Goal: Information Seeking & Learning: Learn about a topic

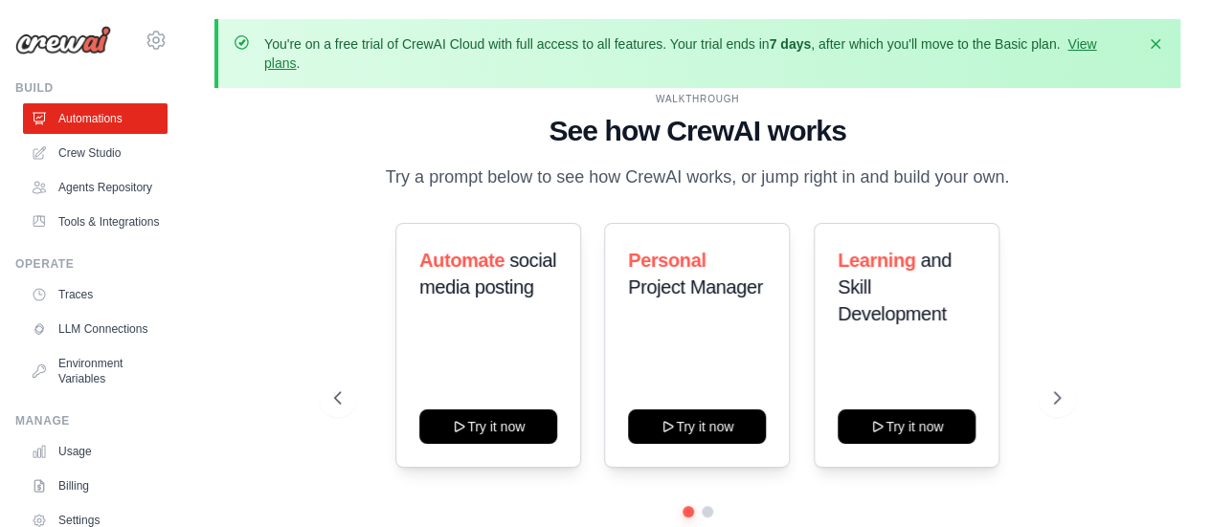
click at [1126, 299] on div "WALKTHROUGH See how CrewAI works Try a prompt below to see how CrewAI works, or…" at bounding box center [697, 347] width 966 height 489
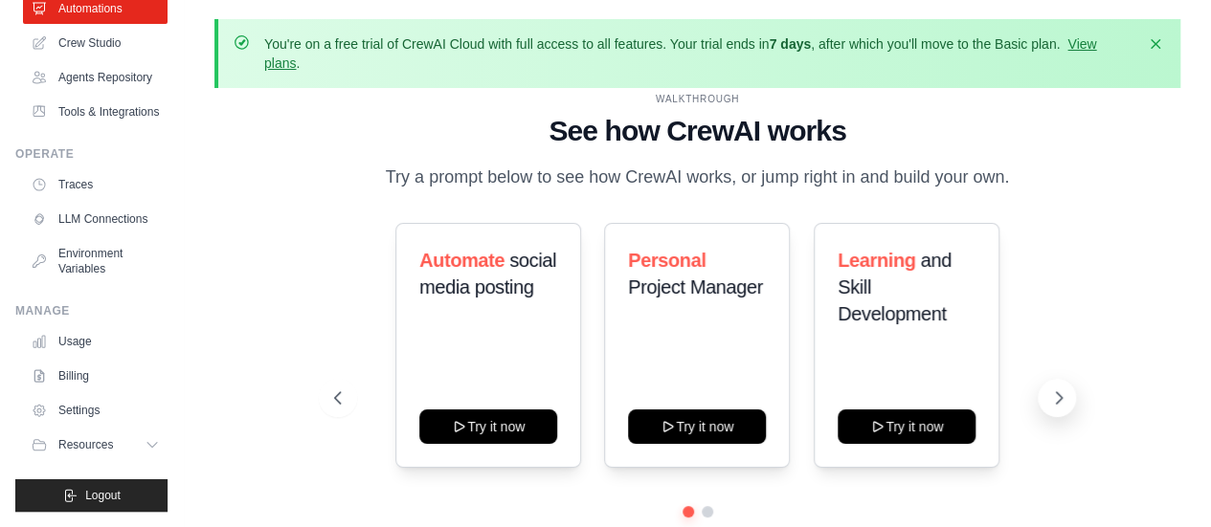
click at [1059, 392] on icon at bounding box center [1058, 398] width 19 height 19
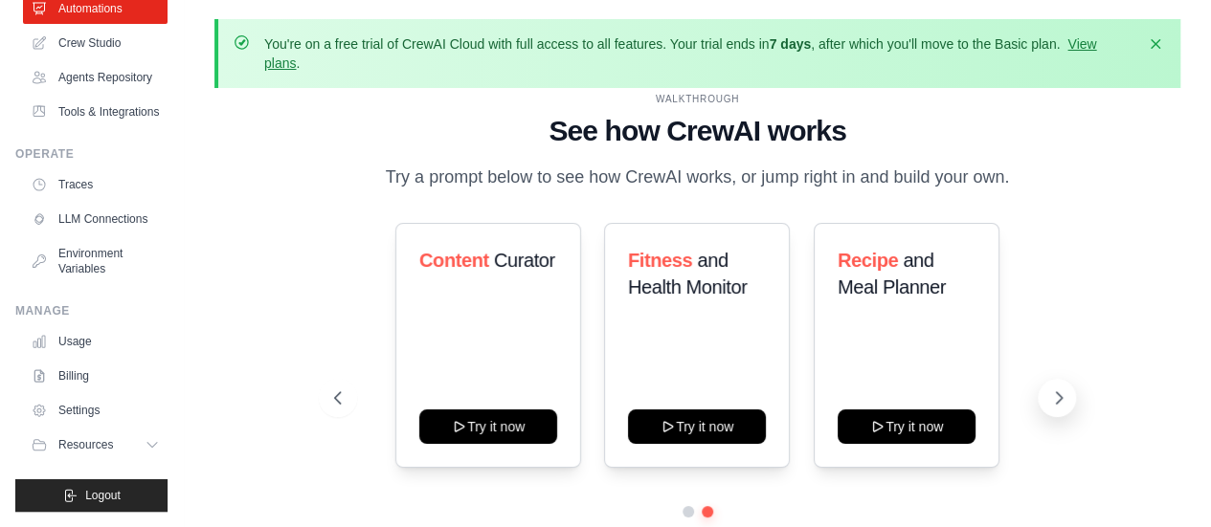
click at [1059, 392] on icon at bounding box center [1058, 398] width 19 height 19
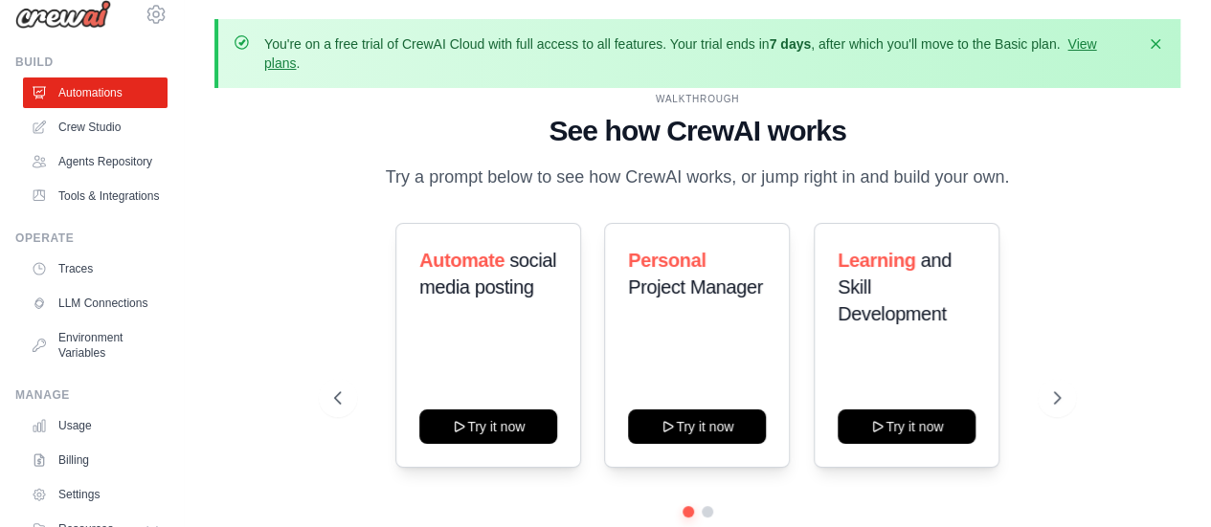
scroll to position [24, 0]
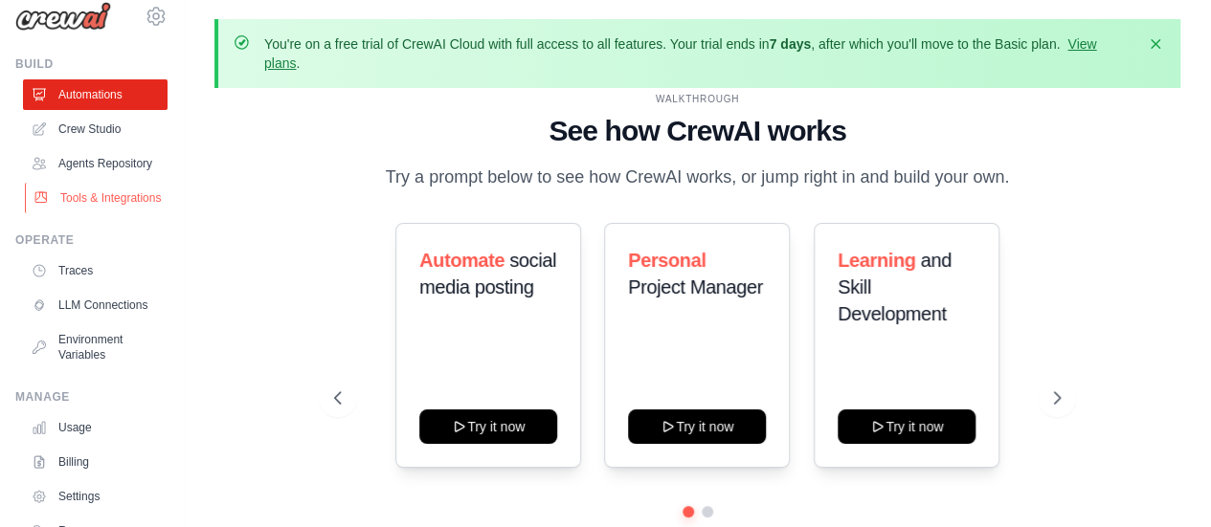
click at [94, 210] on link "Tools & Integrations" at bounding box center [97, 198] width 145 height 31
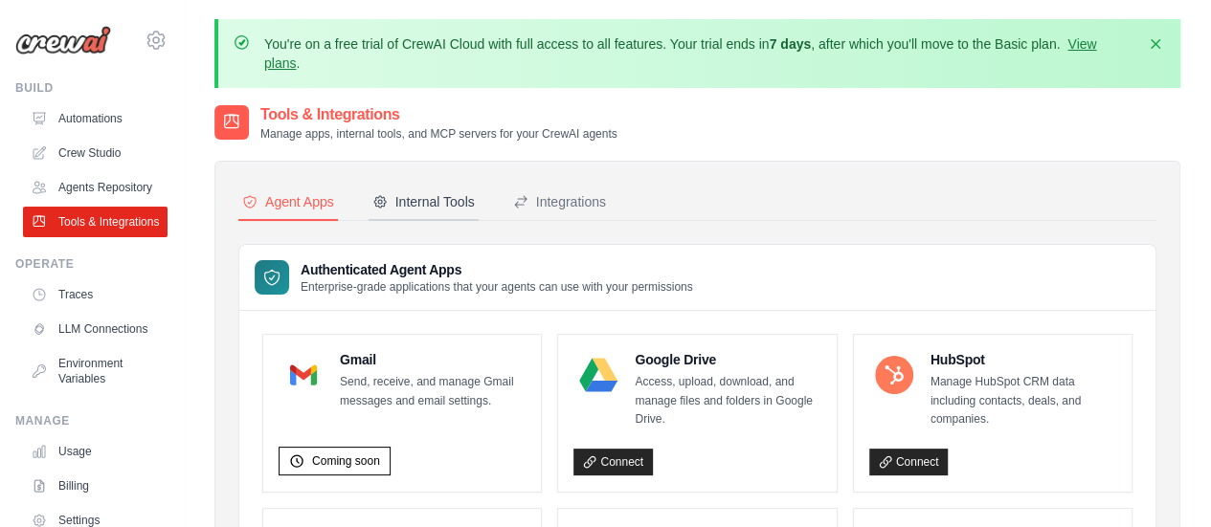
click at [442, 198] on div "Internal Tools" at bounding box center [423, 201] width 102 height 19
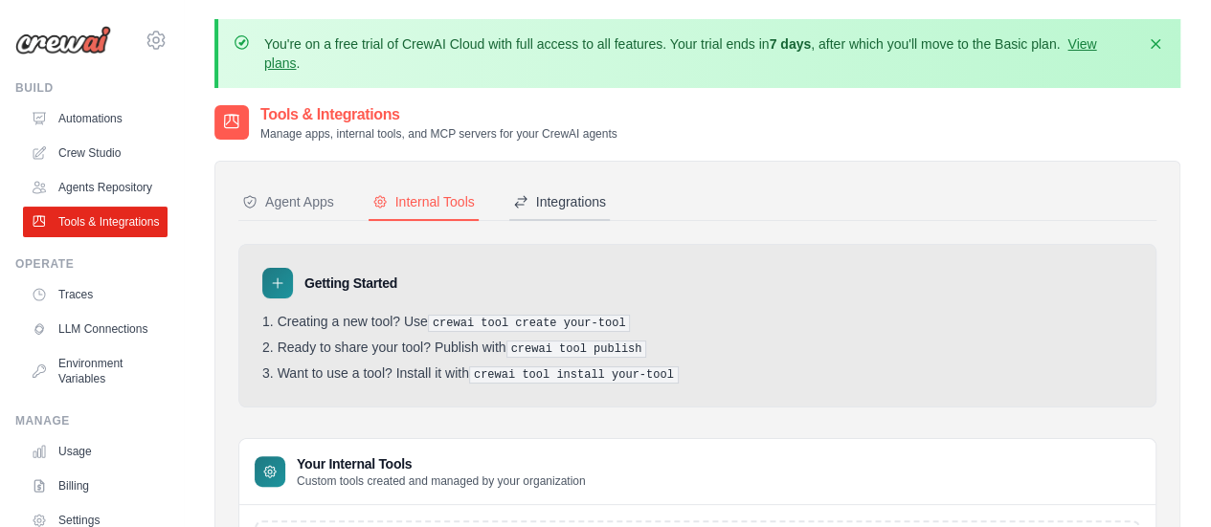
click at [569, 196] on div "Integrations" at bounding box center [559, 201] width 93 height 19
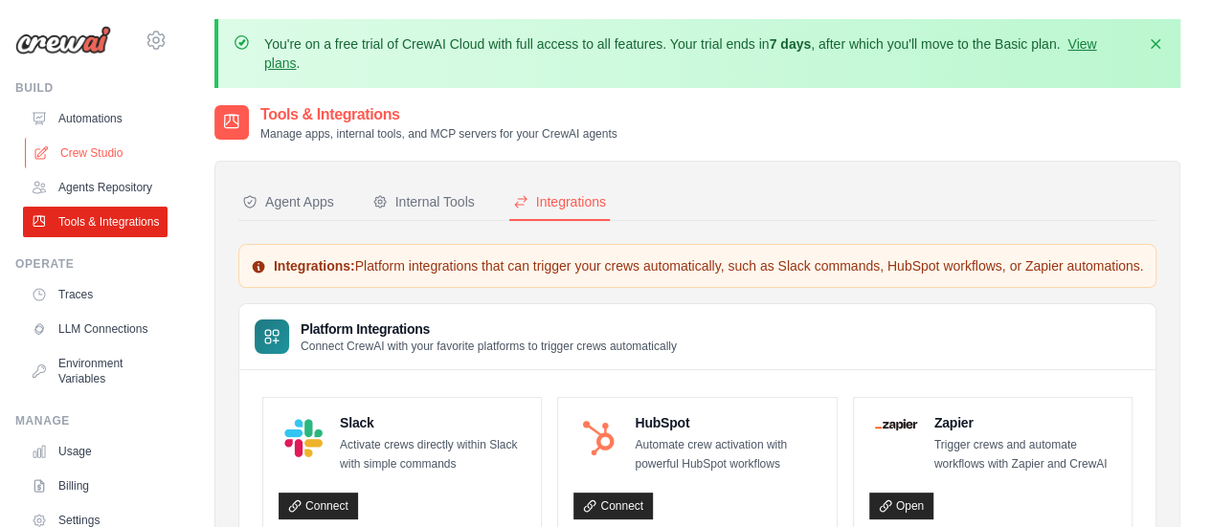
click at [113, 154] on link "Crew Studio" at bounding box center [97, 153] width 145 height 31
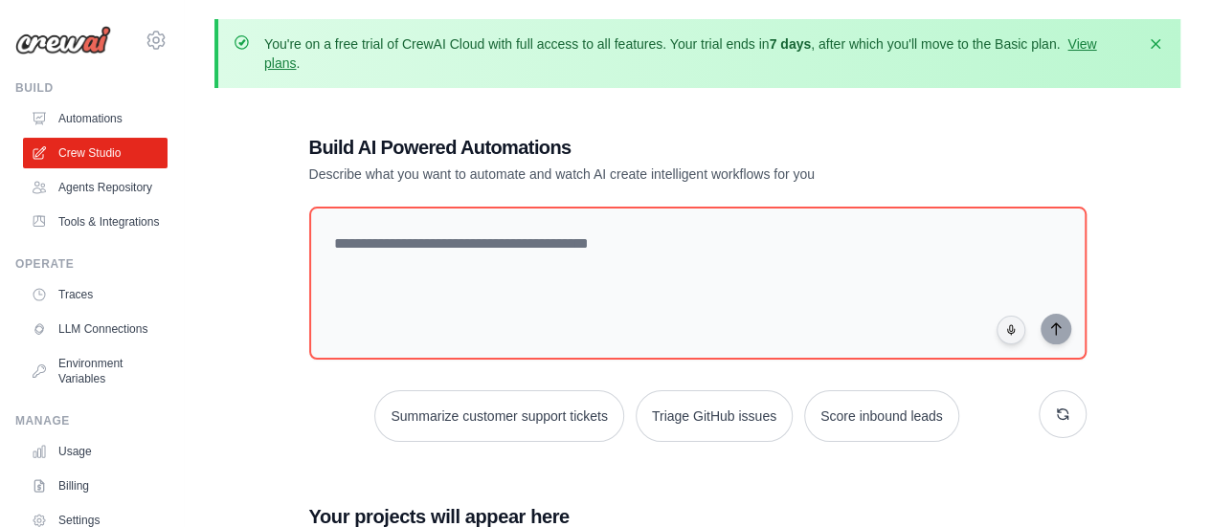
click at [379, 194] on div "Build AI Powered Automations Describe what you want to automate and watch AI cr…" at bounding box center [697, 443] width 823 height 681
click at [905, 99] on div "You're on a free trial of CrewAI Cloud with full access to all features. Your t…" at bounding box center [697, 402] width 1027 height 766
click at [114, 124] on link "Automations" at bounding box center [97, 118] width 145 height 31
click at [93, 120] on link "Automations" at bounding box center [97, 118] width 145 height 31
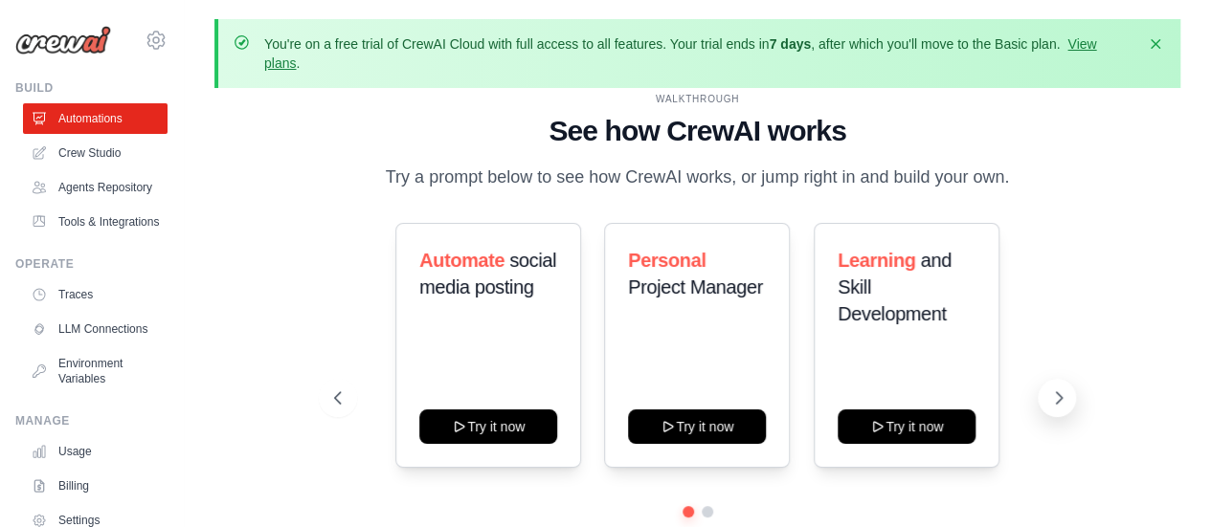
click at [1059, 396] on icon at bounding box center [1060, 397] width 6 height 11
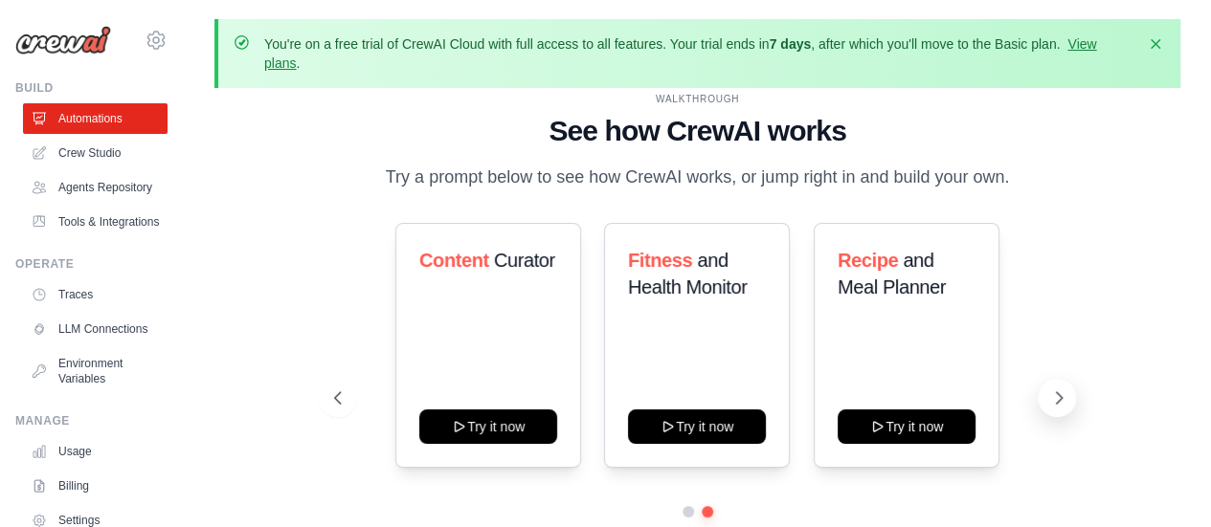
click at [1059, 396] on icon at bounding box center [1060, 397] width 6 height 11
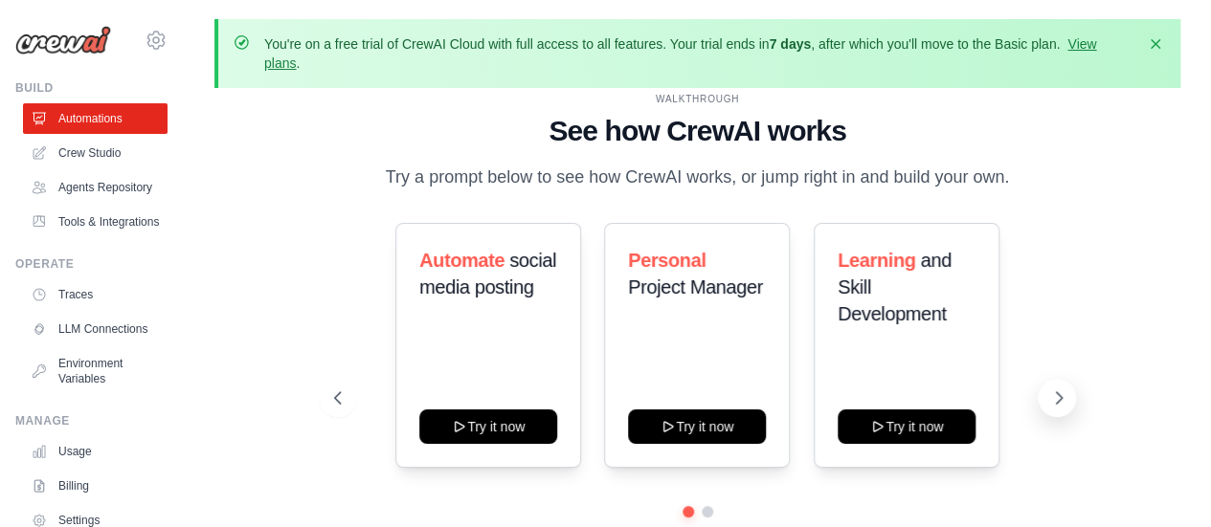
click at [1059, 396] on icon at bounding box center [1060, 397] width 6 height 11
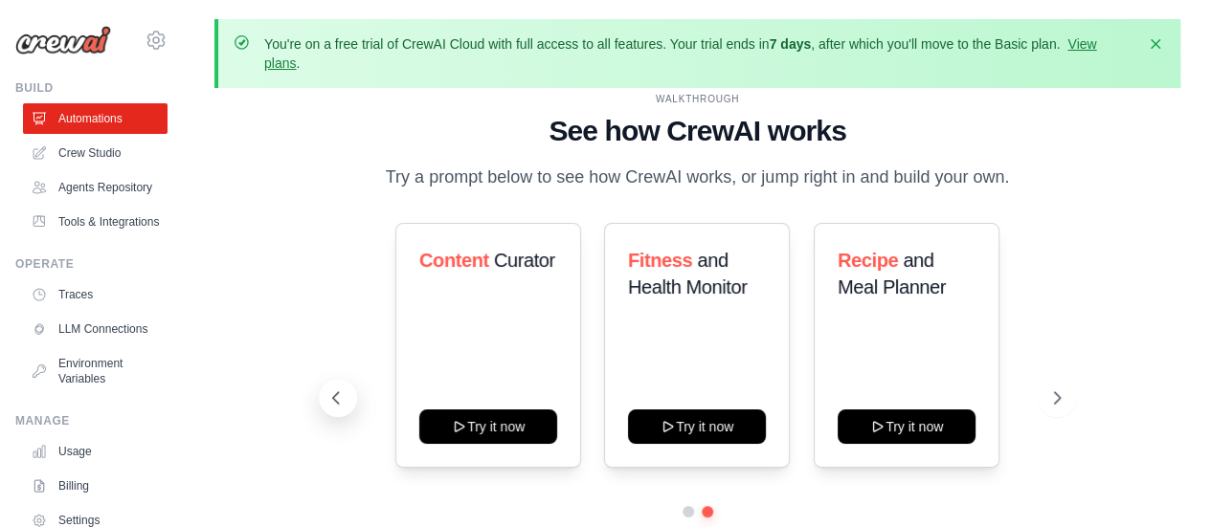
click at [345, 407] on icon at bounding box center [335, 398] width 19 height 19
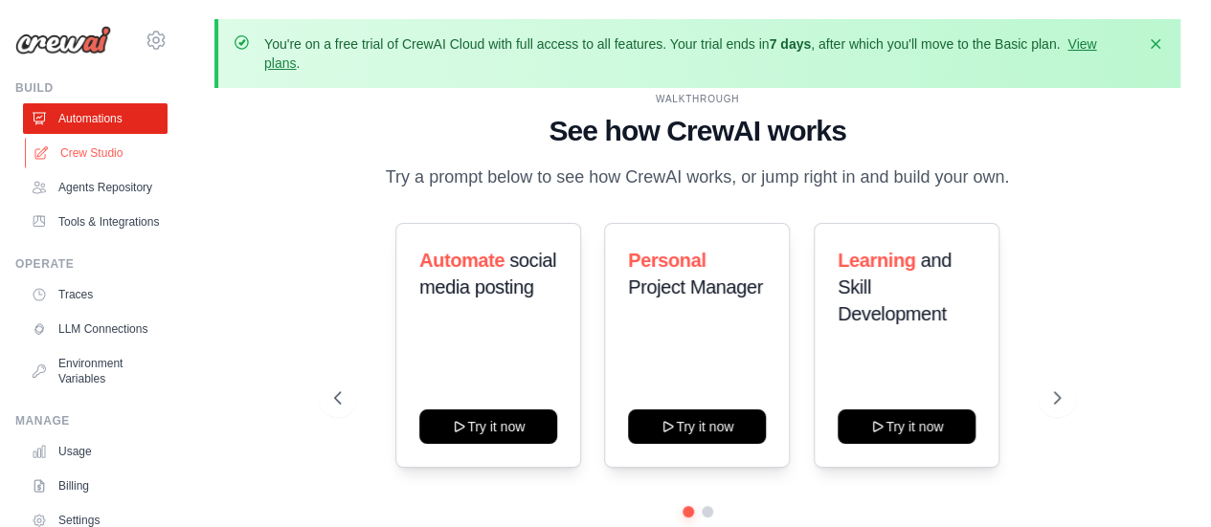
click at [71, 161] on link "Crew Studio" at bounding box center [97, 153] width 145 height 31
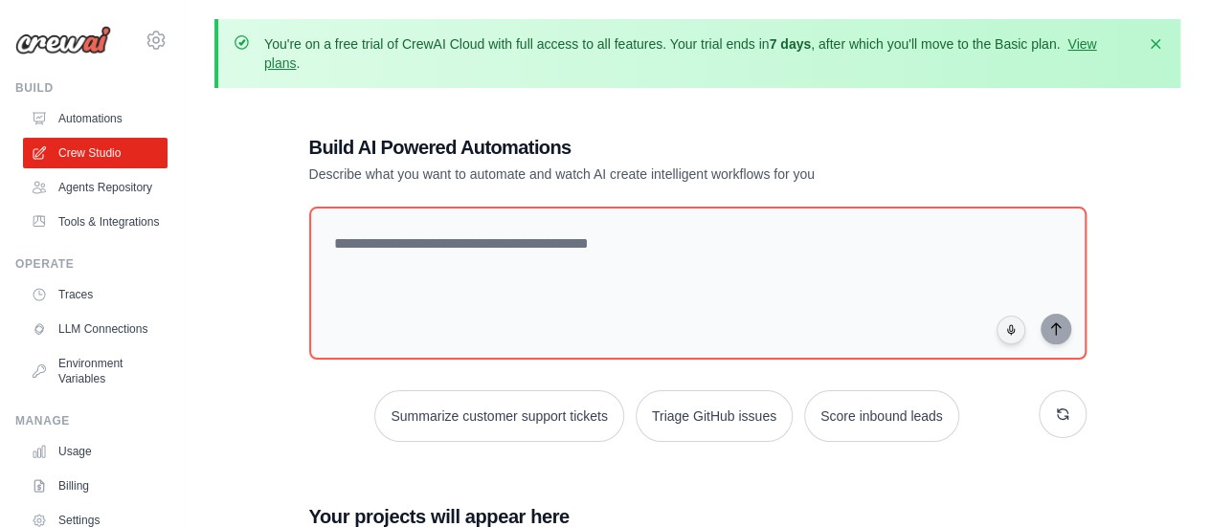
click at [73, 194] on link "Agents Repository" at bounding box center [95, 187] width 145 height 31
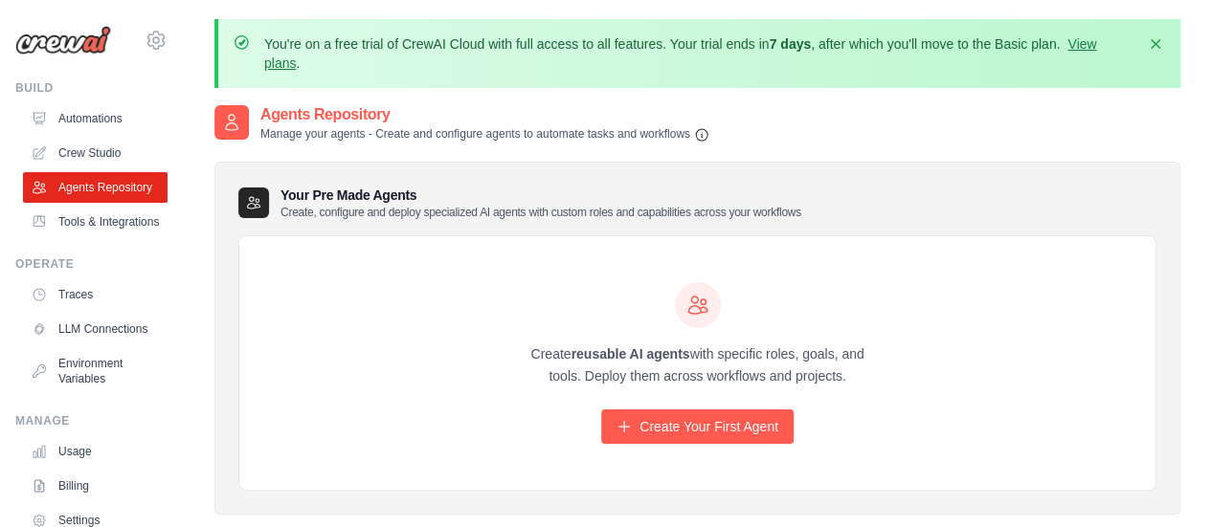
scroll to position [123, 0]
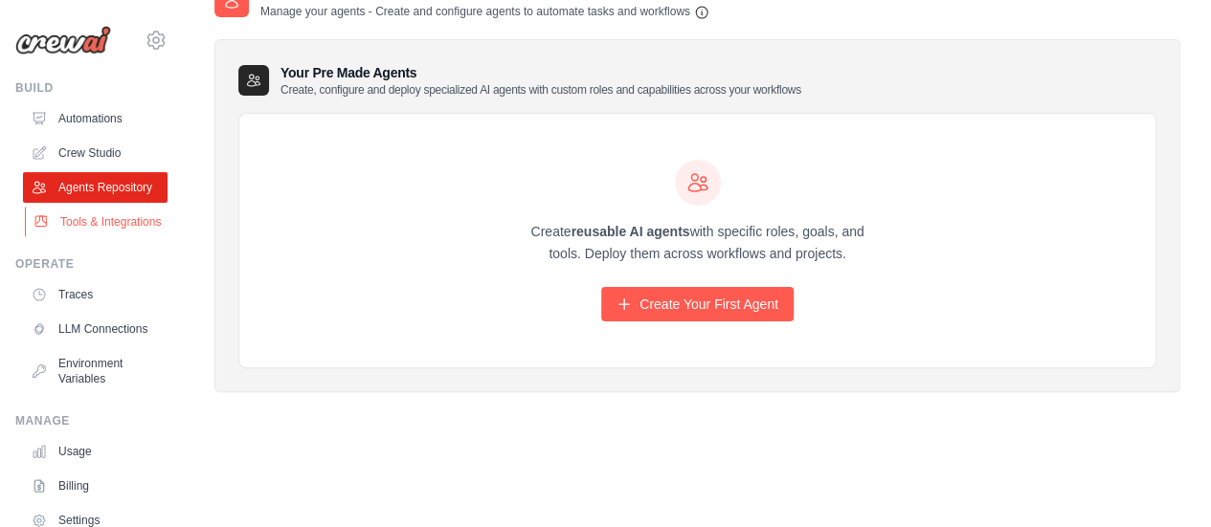
click at [97, 237] on link "Tools & Integrations" at bounding box center [97, 222] width 145 height 31
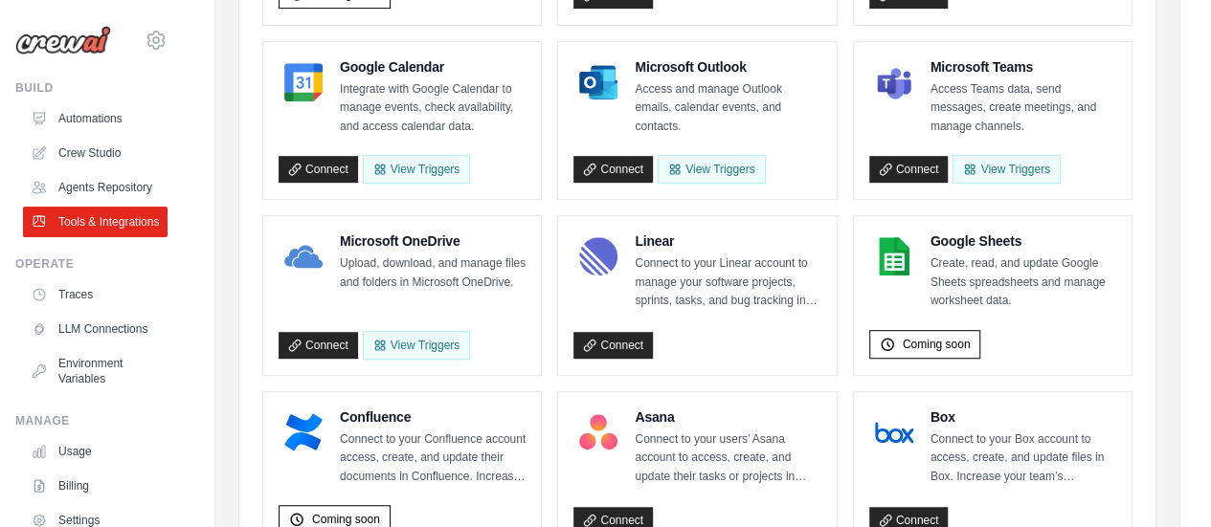
scroll to position [459, 0]
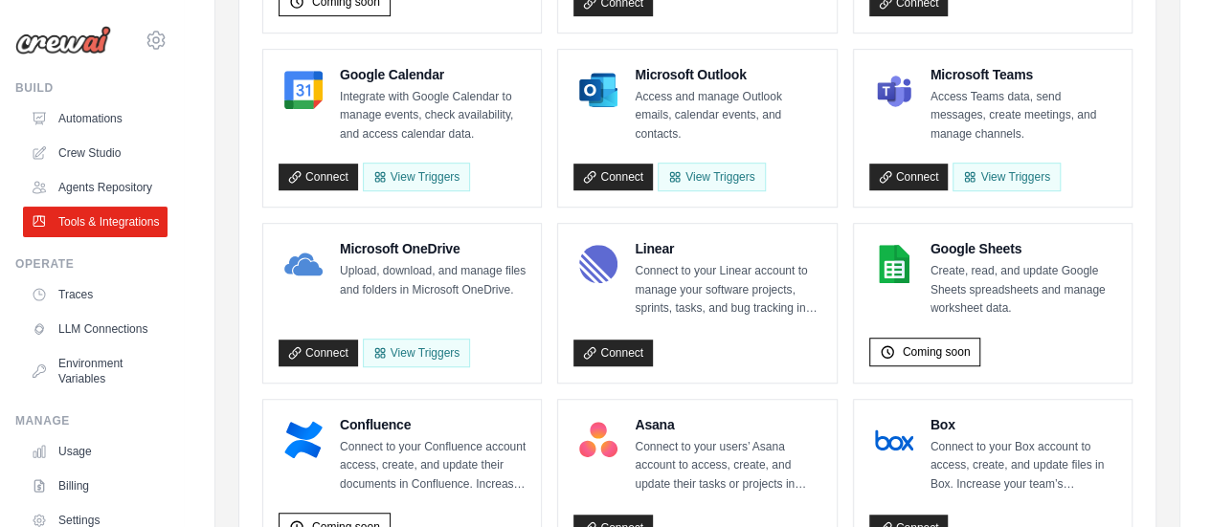
click at [1009, 94] on p "Access Teams data, send messages, create meetings, and manage channels." at bounding box center [1023, 116] width 186 height 56
click at [1016, 171] on button "View Triggers" at bounding box center [1005, 176] width 107 height 29
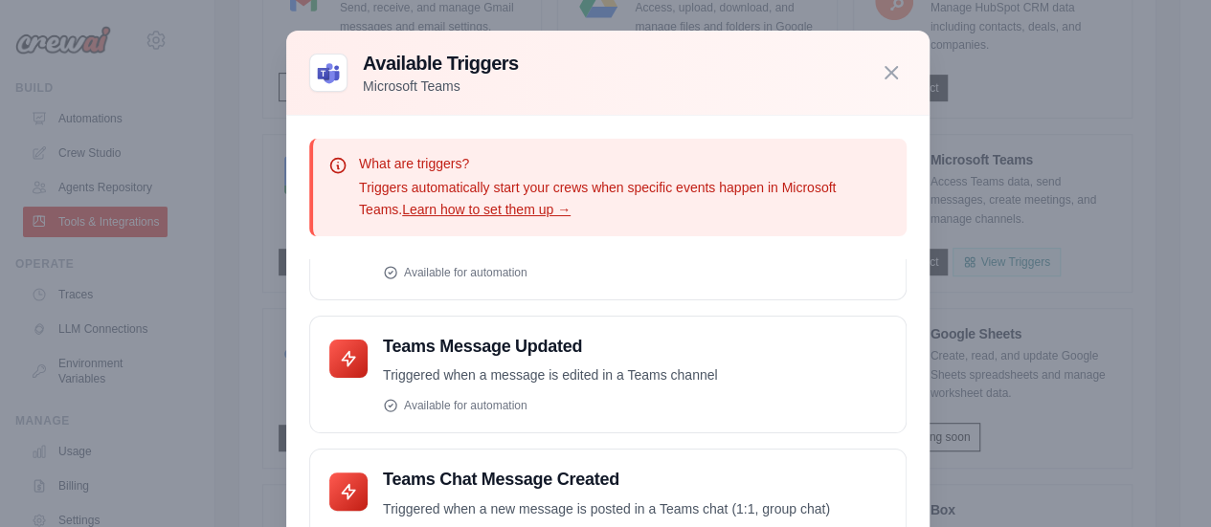
scroll to position [364, 0]
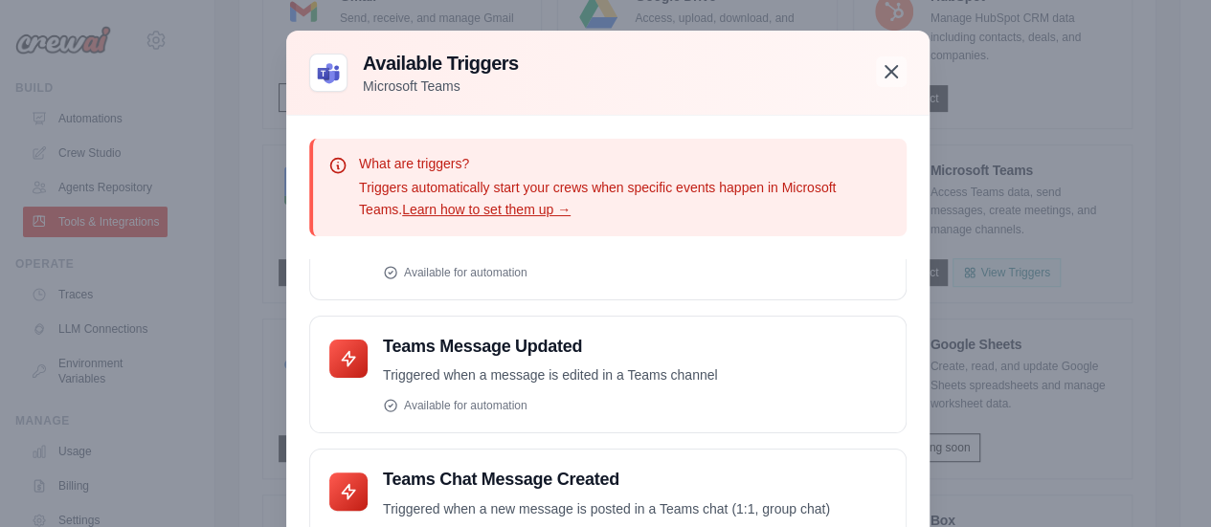
click at [882, 74] on icon "button" at bounding box center [891, 71] width 23 height 23
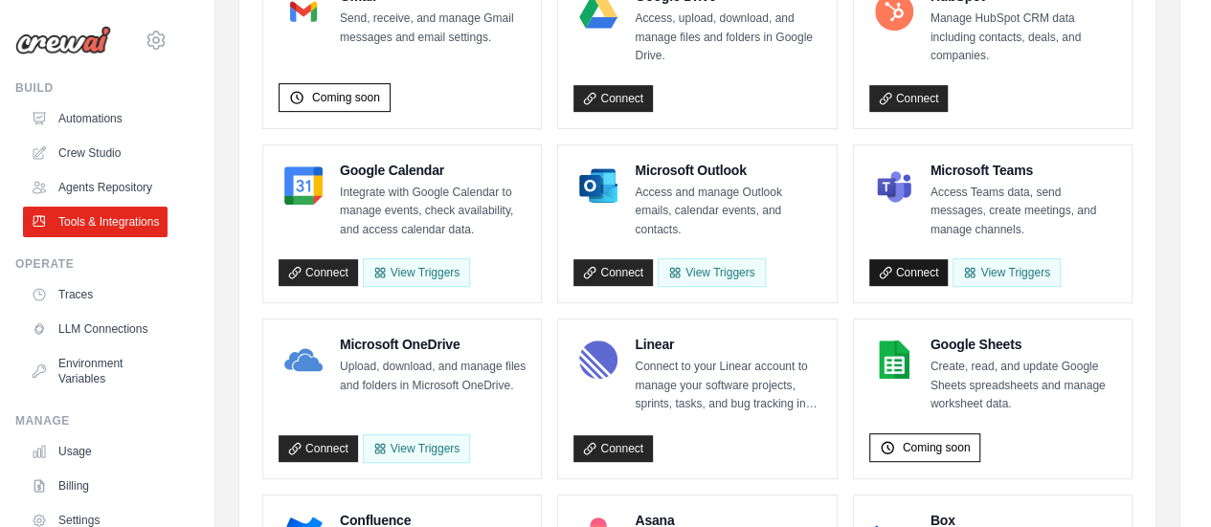
click at [916, 273] on link "Connect" at bounding box center [908, 272] width 79 height 27
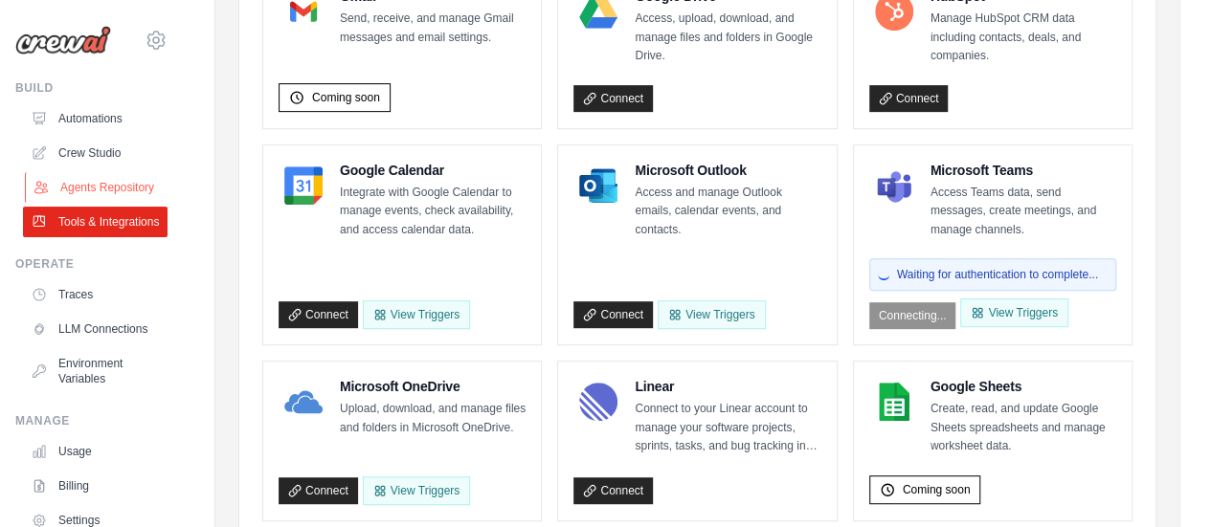
click at [67, 185] on link "Agents Repository" at bounding box center [97, 187] width 145 height 31
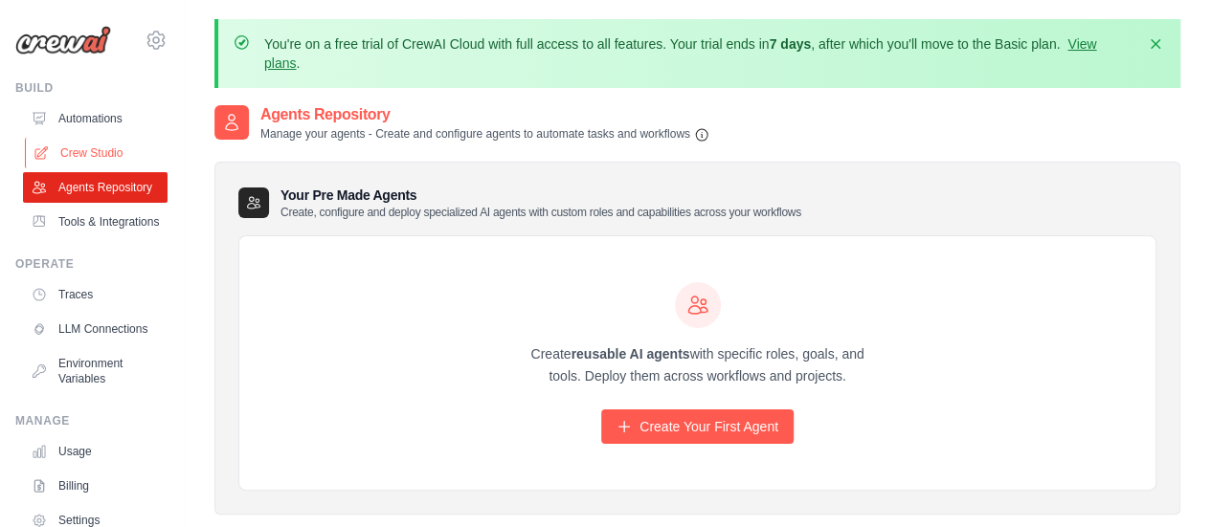
click at [92, 146] on link "Crew Studio" at bounding box center [97, 153] width 145 height 31
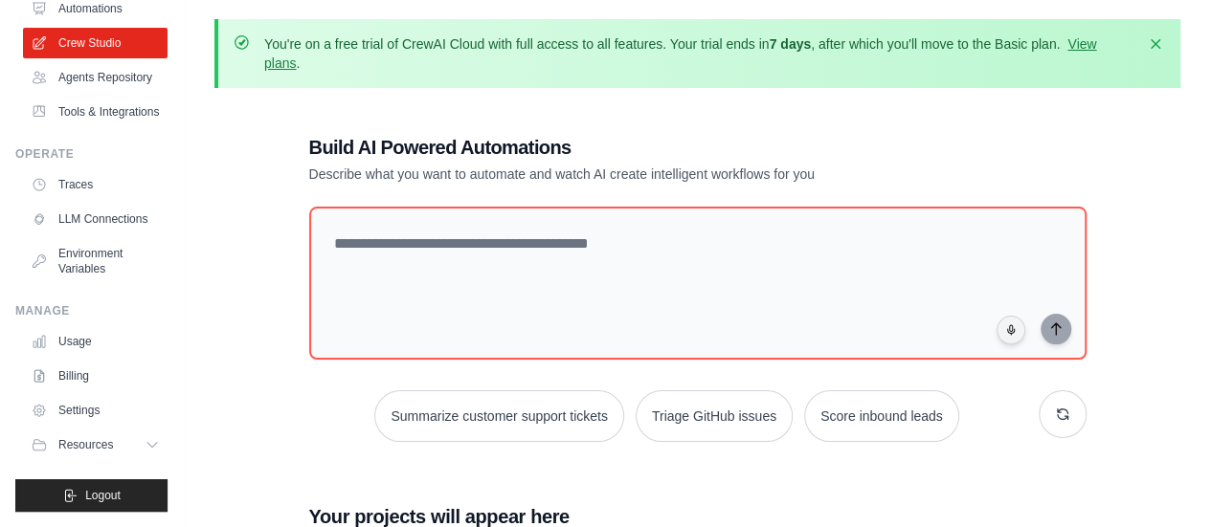
scroll to position [155, 0]
click at [120, 502] on button "Logout" at bounding box center [91, 496] width 152 height 33
click at [119, 494] on button "Logout" at bounding box center [91, 496] width 152 height 33
